Goal: Information Seeking & Learning: Understand process/instructions

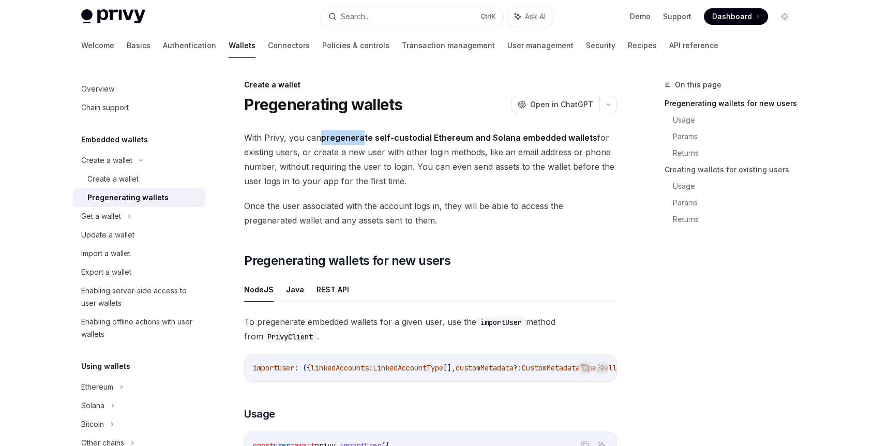
click at [363, 142] on span "With Privy, you can pregenerate self-custodial Ethereum and Solana embedded wal…" at bounding box center [430, 159] width 373 height 58
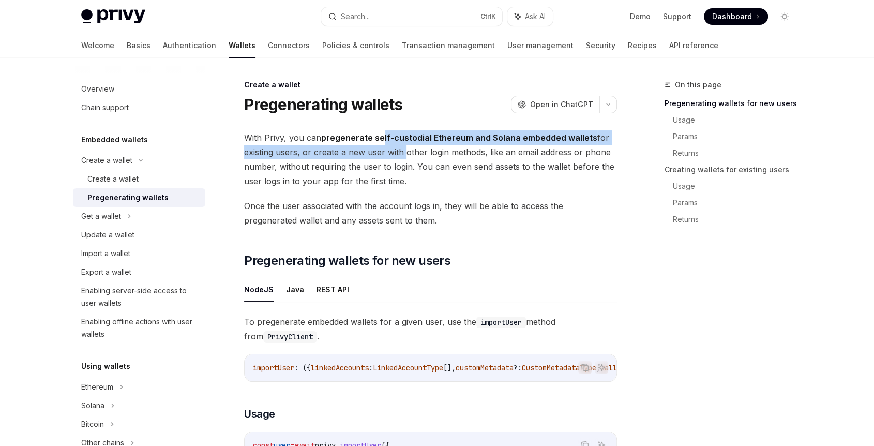
drag, startPoint x: 381, startPoint y: 142, endPoint x: 401, endPoint y: 146, distance: 21.0
click at [401, 146] on span "With Privy, you can pregenerate self-custodial Ethereum and Solana embedded wal…" at bounding box center [430, 159] width 373 height 58
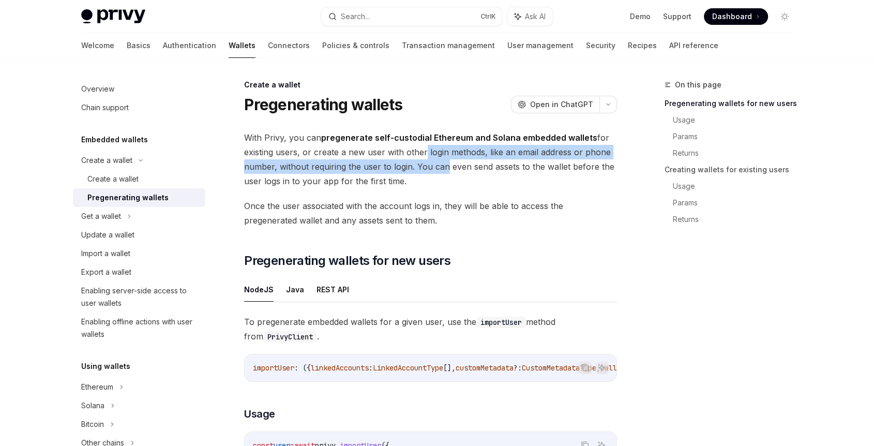
drag, startPoint x: 419, startPoint y: 156, endPoint x: 443, endPoint y: 160, distance: 23.5
click at [443, 160] on span "With Privy, you can pregenerate self-custodial Ethereum and Solana embedded wal…" at bounding box center [430, 159] width 373 height 58
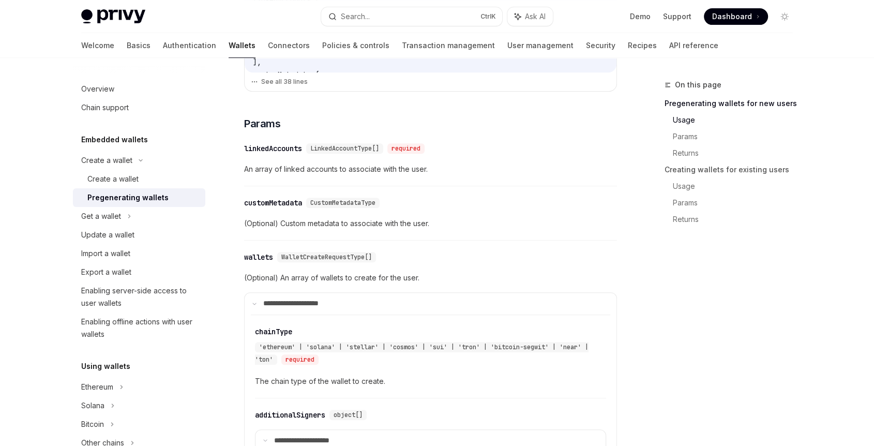
scroll to position [459, 0]
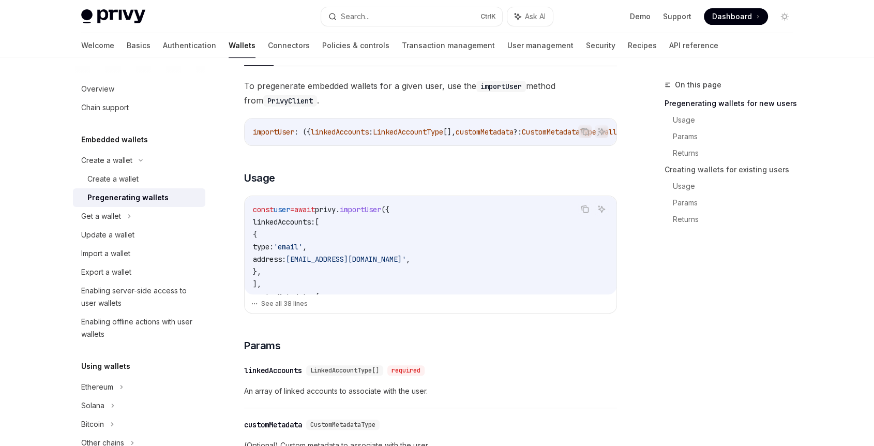
scroll to position [240, 0]
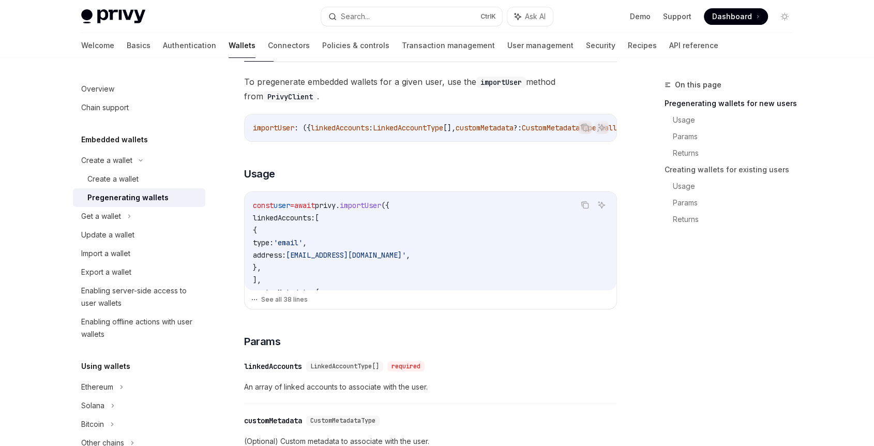
drag, startPoint x: 376, startPoint y: 83, endPoint x: 412, endPoint y: 88, distance: 36.1
click at [412, 88] on span "To pregenerate embedded wallets for a given user, use the importUser method fro…" at bounding box center [430, 88] width 373 height 29
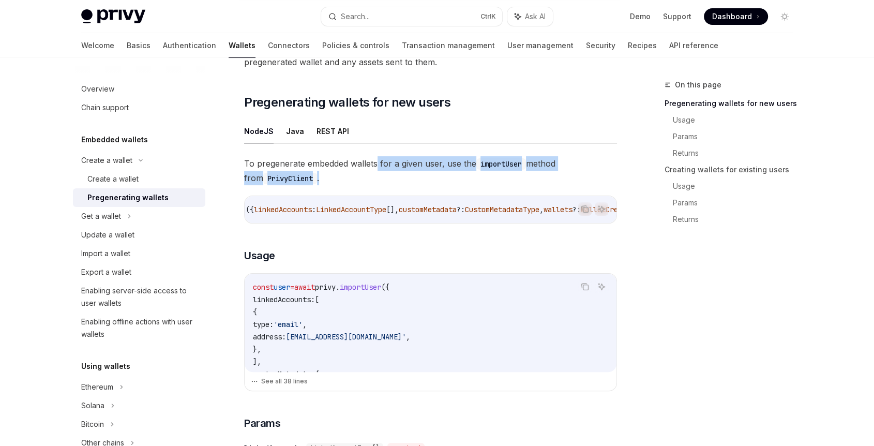
scroll to position [0, 0]
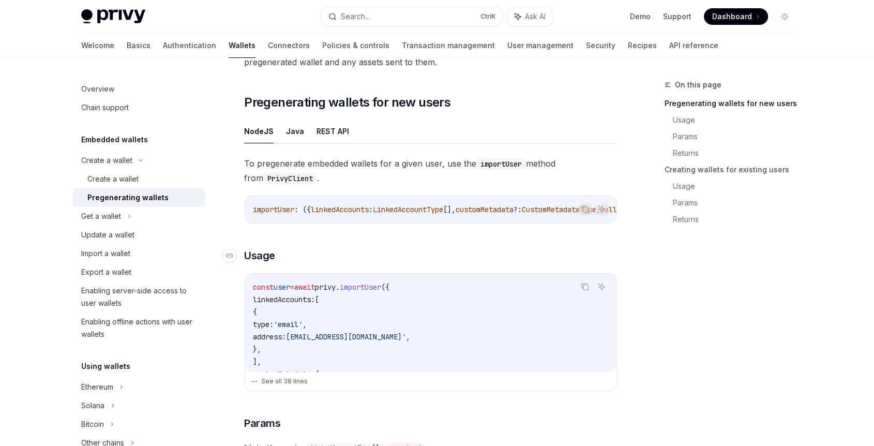
click at [364, 263] on h3 "​ Usage" at bounding box center [430, 255] width 373 height 14
click at [112, 175] on div "Create a wallet" at bounding box center [112, 179] width 51 height 12
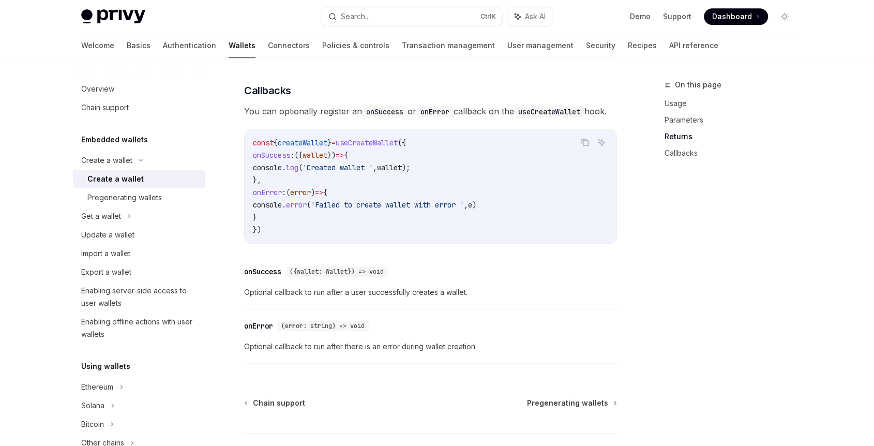
scroll to position [790, 0]
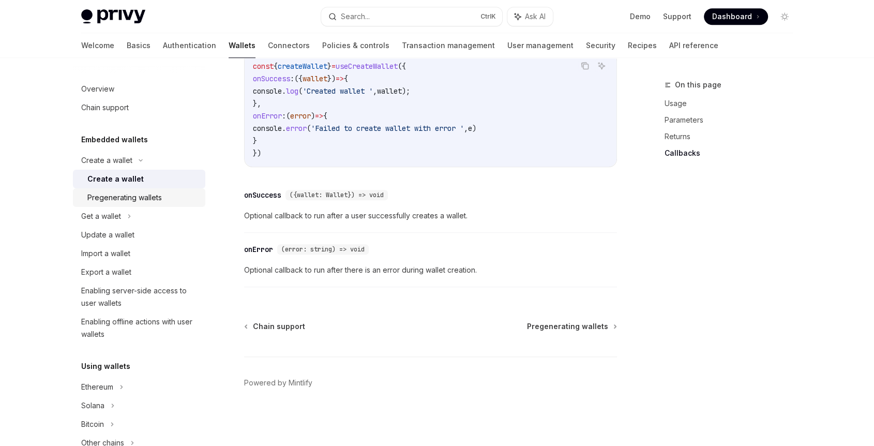
click at [127, 202] on div "Pregenerating wallets" at bounding box center [124, 197] width 74 height 12
click at [166, 201] on div "Pregenerating wallets" at bounding box center [143, 197] width 112 height 12
click at [138, 194] on div "Pregenerating wallets" at bounding box center [124, 197] width 74 height 12
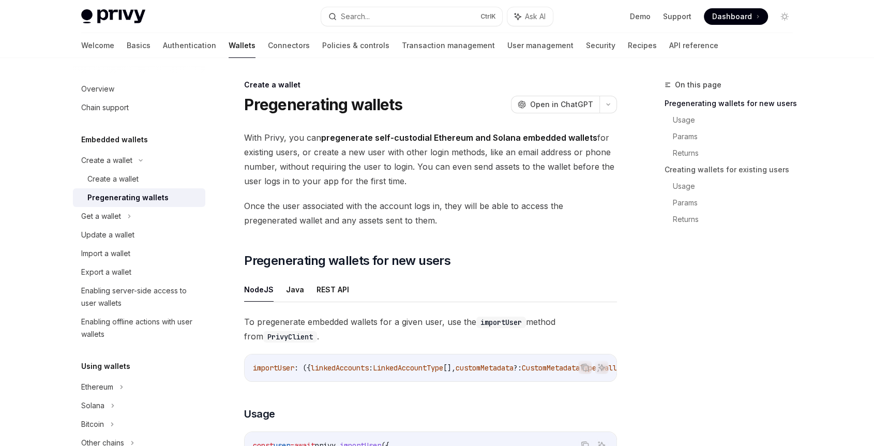
type textarea "*"
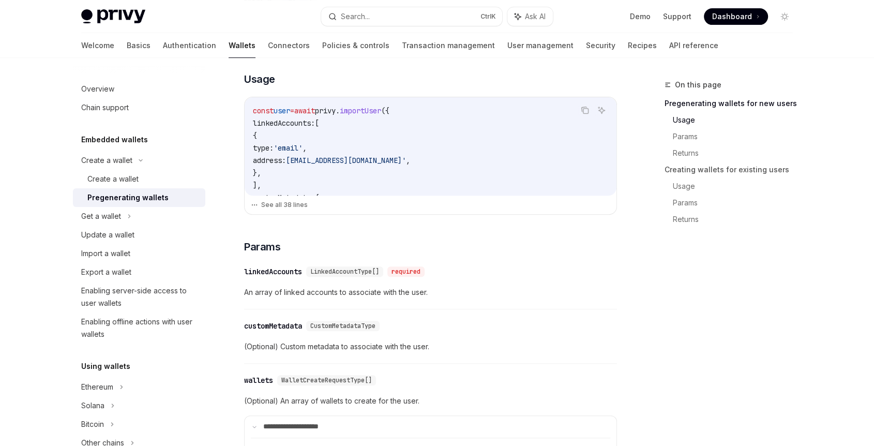
scroll to position [335, 0]
click at [270, 211] on button "See all 38 lines" at bounding box center [430, 204] width 359 height 14
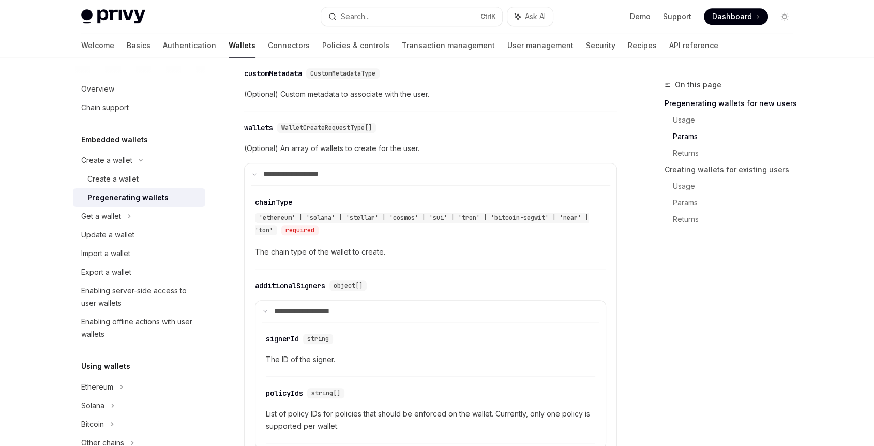
scroll to position [983, 0]
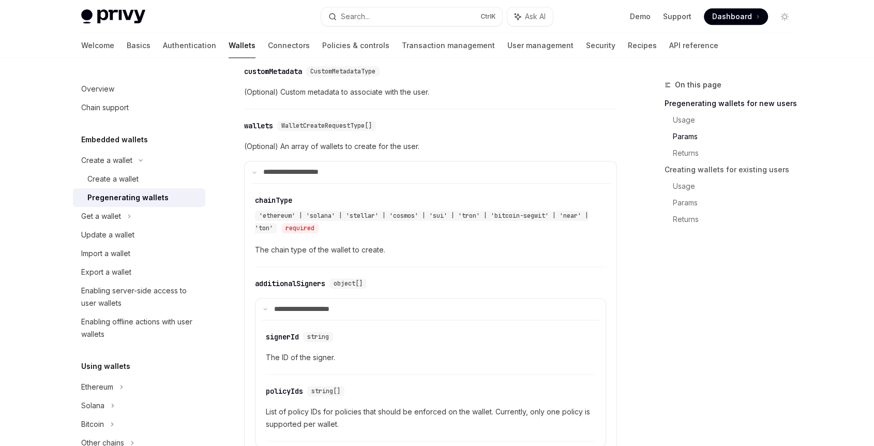
click at [344, 147] on span "(Optional) An array of wallets to create for the user." at bounding box center [430, 146] width 373 height 12
drag, startPoint x: 344, startPoint y: 147, endPoint x: 365, endPoint y: 147, distance: 21.2
click at [365, 147] on span "(Optional) An array of wallets to create for the user." at bounding box center [430, 146] width 373 height 12
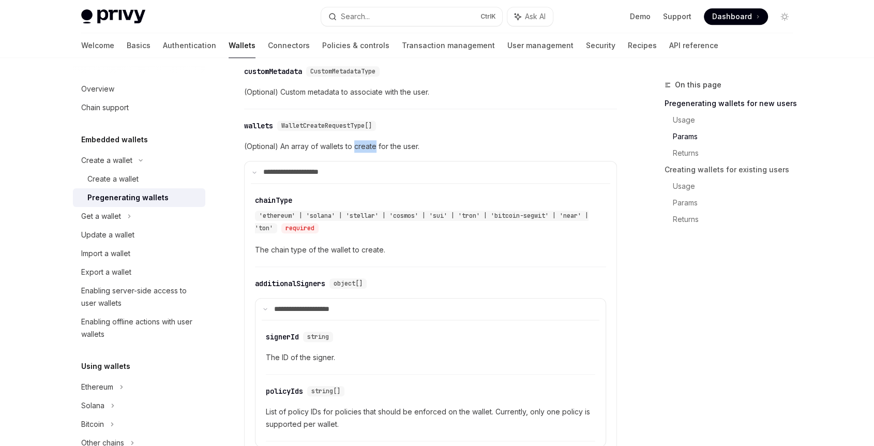
click at [365, 147] on span "(Optional) An array of wallets to create for the user." at bounding box center [430, 146] width 373 height 12
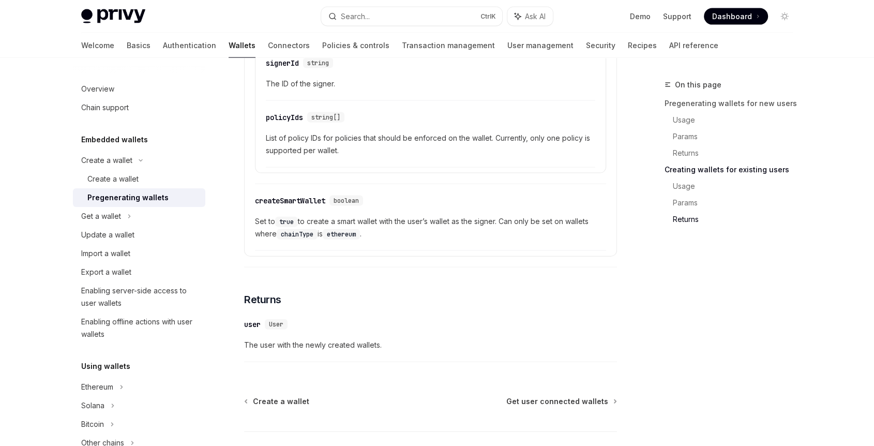
scroll to position [2256, 0]
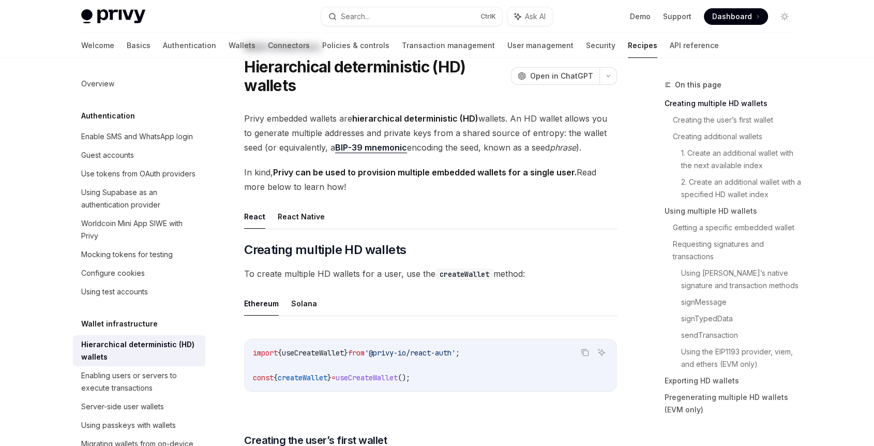
scroll to position [39, 0]
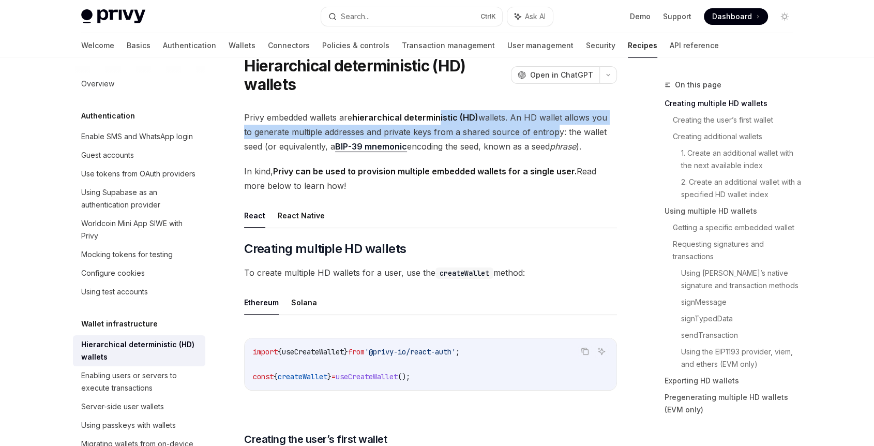
drag, startPoint x: 437, startPoint y: 119, endPoint x: 538, endPoint y: 135, distance: 101.5
click at [538, 135] on span "Privy embedded wallets are hierarchical deterministic (HD) wallets. An HD walle…" at bounding box center [430, 131] width 373 height 43
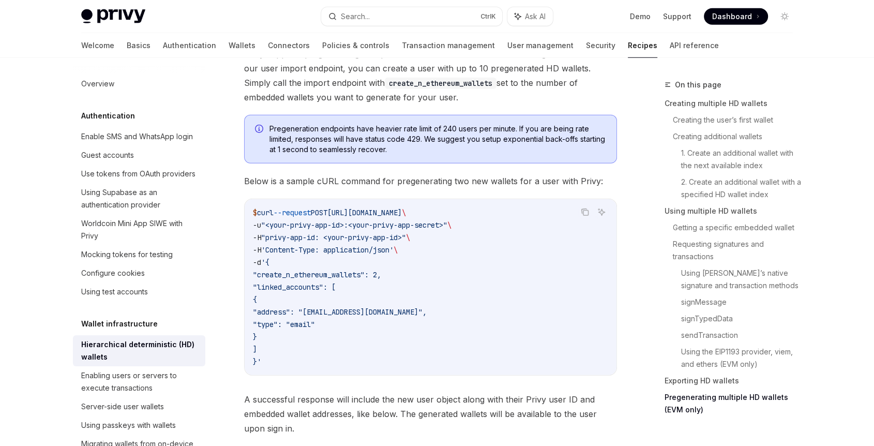
scroll to position [2870, 0]
